Goal: Task Accomplishment & Management: Use online tool/utility

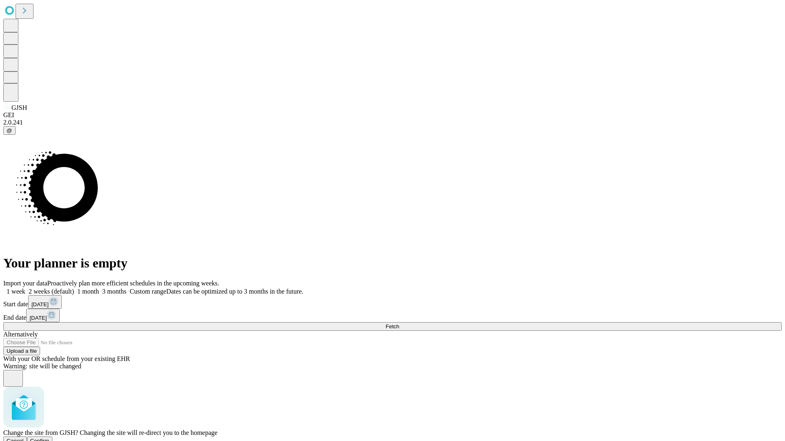
click at [49, 438] on span "Confirm" at bounding box center [39, 441] width 19 height 6
click at [25, 288] on label "1 week" at bounding box center [14, 291] width 22 height 7
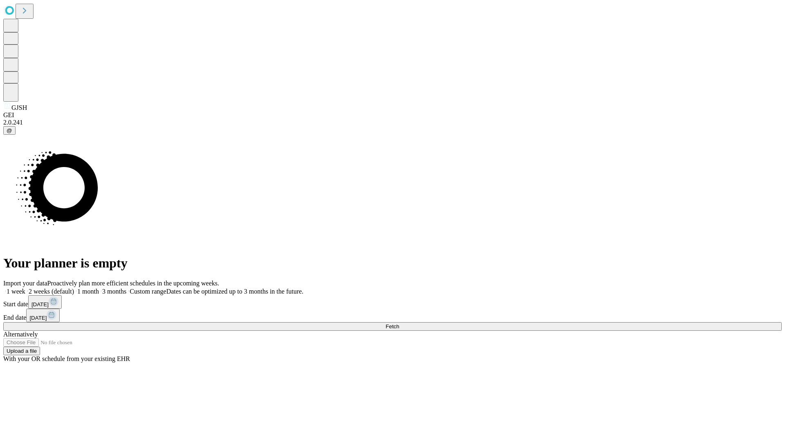
click at [399, 324] on span "Fetch" at bounding box center [391, 327] width 13 height 6
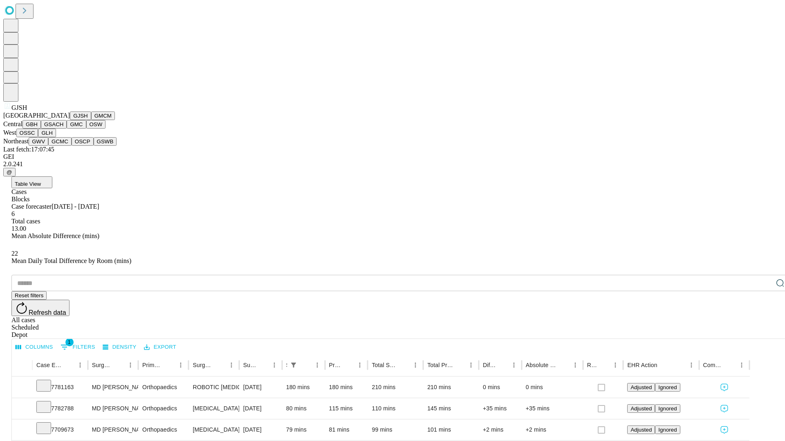
click at [91, 120] on button "GMCM" at bounding box center [103, 116] width 24 height 9
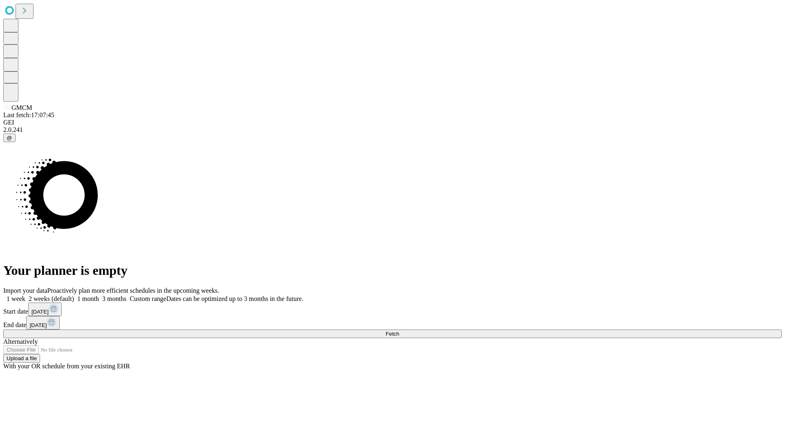
click at [399, 331] on span "Fetch" at bounding box center [391, 334] width 13 height 6
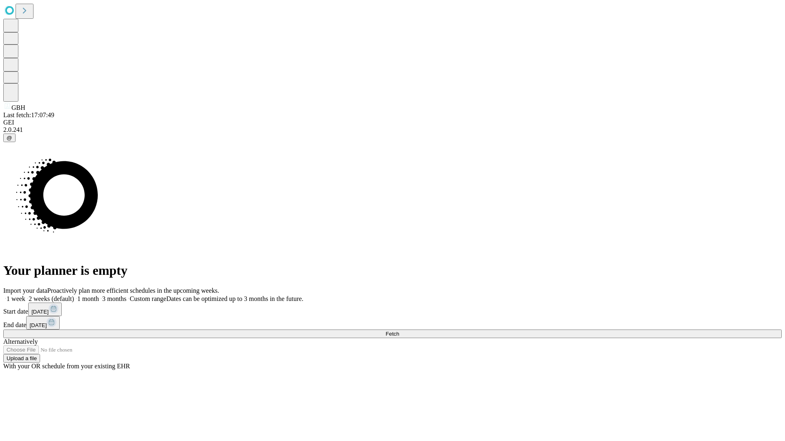
click at [25, 296] on label "1 week" at bounding box center [14, 299] width 22 height 7
click at [399, 331] on span "Fetch" at bounding box center [391, 334] width 13 height 6
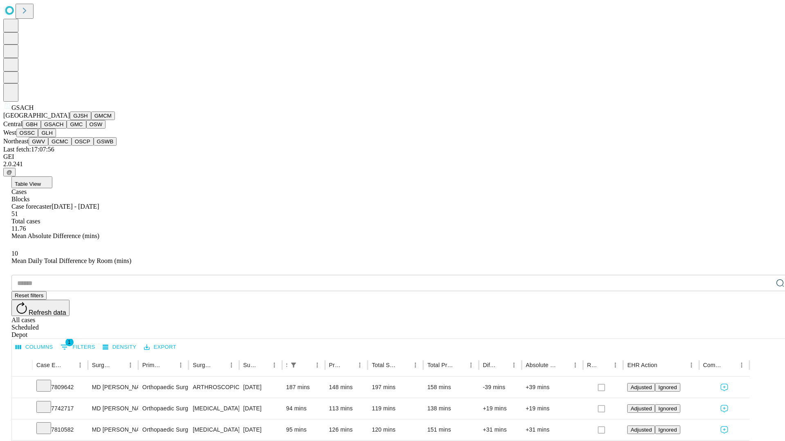
click at [67, 129] on button "GMC" at bounding box center [76, 124] width 19 height 9
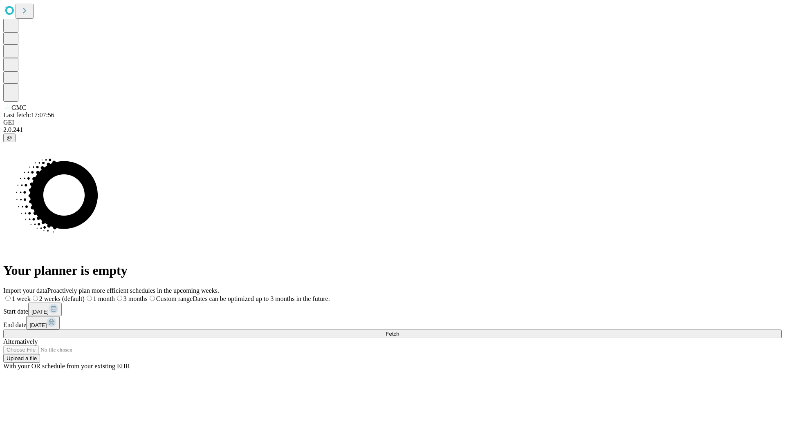
click at [31, 296] on label "1 week" at bounding box center [16, 299] width 27 height 7
click at [399, 331] on span "Fetch" at bounding box center [391, 334] width 13 height 6
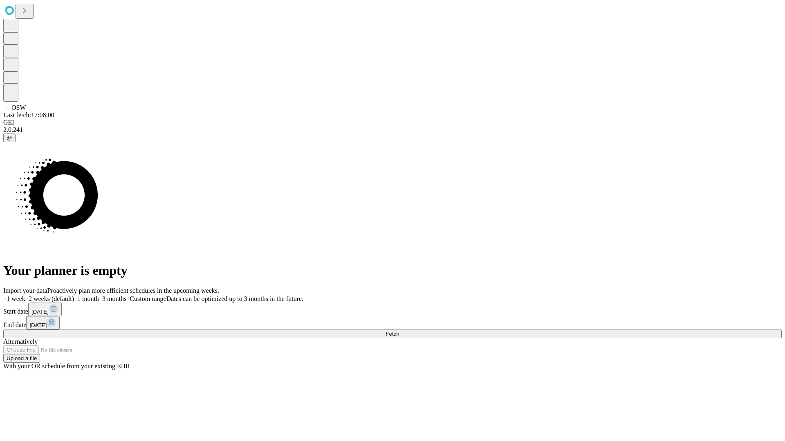
click at [25, 296] on label "1 week" at bounding box center [14, 299] width 22 height 7
click at [399, 331] on span "Fetch" at bounding box center [391, 334] width 13 height 6
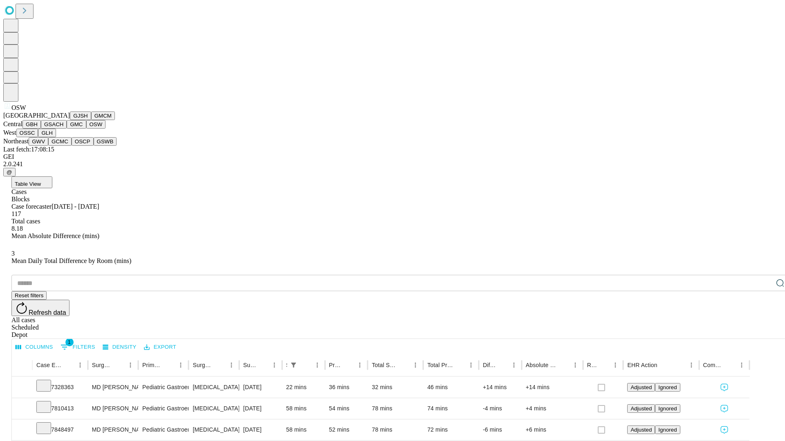
click at [38, 137] on button "OSSC" at bounding box center [27, 133] width 22 height 9
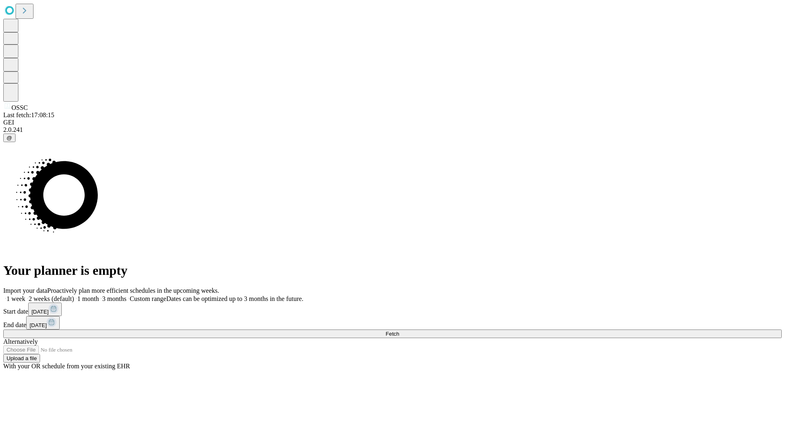
click at [399, 331] on span "Fetch" at bounding box center [391, 334] width 13 height 6
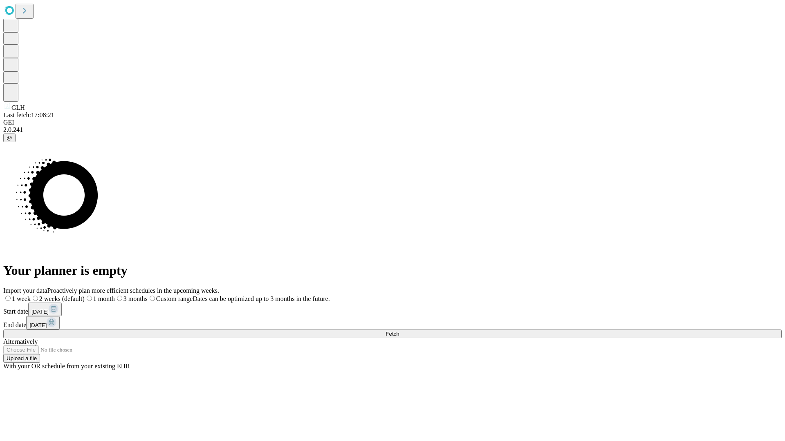
click at [31, 296] on label "1 week" at bounding box center [16, 299] width 27 height 7
click at [399, 331] on span "Fetch" at bounding box center [391, 334] width 13 height 6
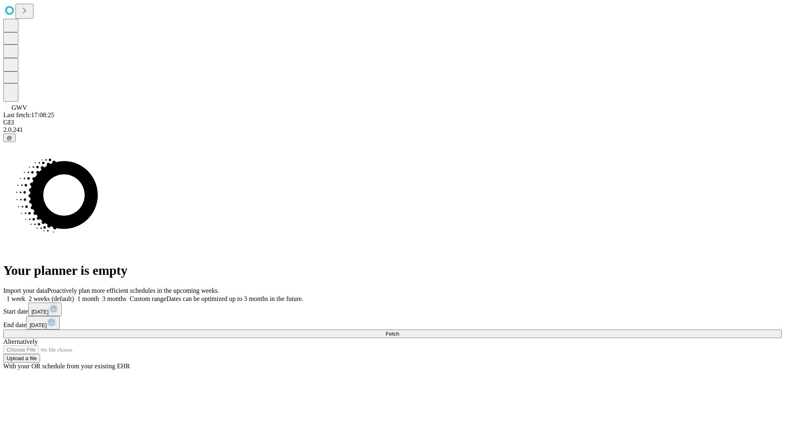
click at [25, 296] on label "1 week" at bounding box center [14, 299] width 22 height 7
click at [399, 331] on span "Fetch" at bounding box center [391, 334] width 13 height 6
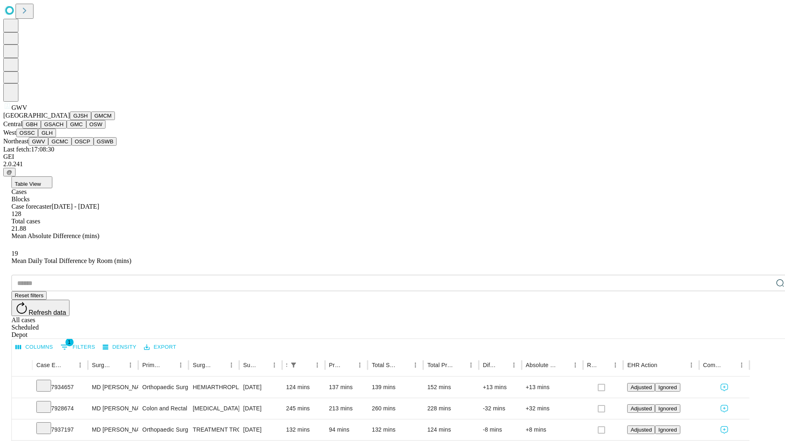
click at [63, 146] on button "GCMC" at bounding box center [59, 141] width 23 height 9
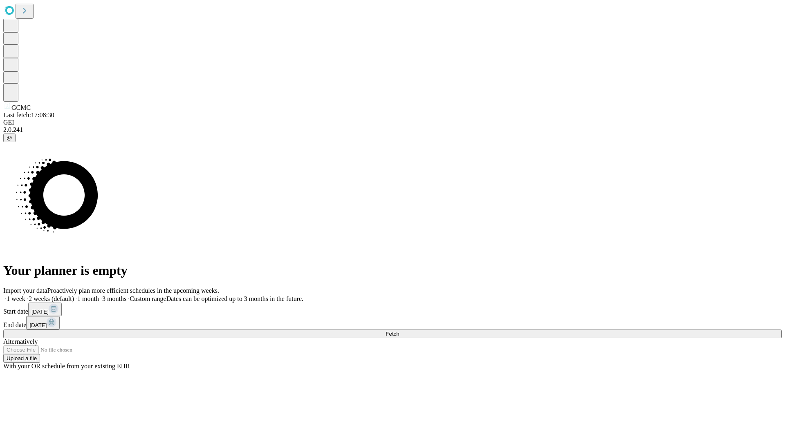
click at [25, 296] on label "1 week" at bounding box center [14, 299] width 22 height 7
click at [399, 331] on span "Fetch" at bounding box center [391, 334] width 13 height 6
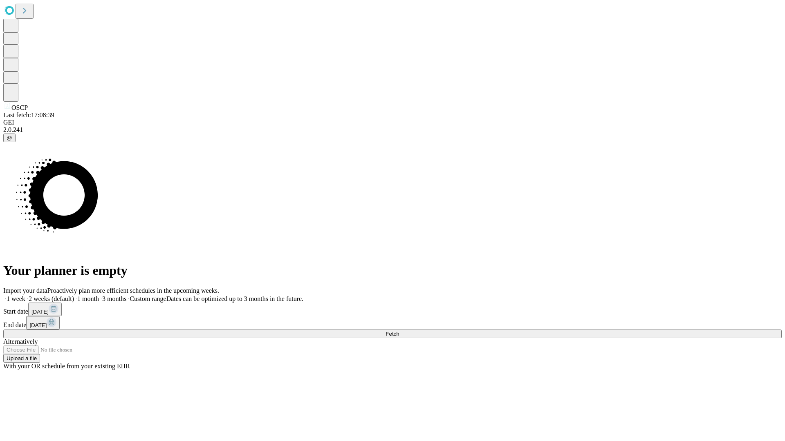
click at [25, 296] on label "1 week" at bounding box center [14, 299] width 22 height 7
click at [399, 331] on span "Fetch" at bounding box center [391, 334] width 13 height 6
